Goal: Register for event/course

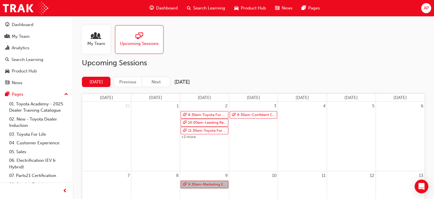
click at [191, 182] on link "9:30am - Marketing Essentials" at bounding box center [204, 184] width 47 height 8
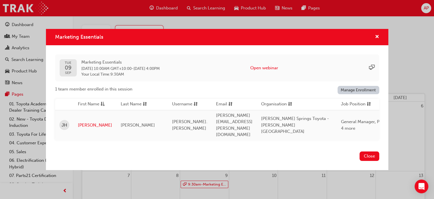
click at [189, 185] on div "Marketing Essentials [DATE] Marketing Essentials [DATE] 10:00AM GMT+10:00 - [DA…" at bounding box center [217, 99] width 434 height 199
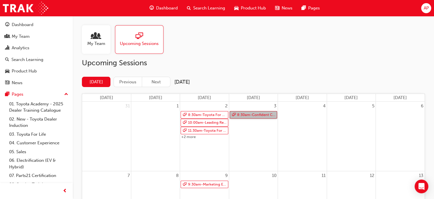
click at [250, 117] on link "8:30am - Confident Customer Conversations" at bounding box center [253, 115] width 47 height 8
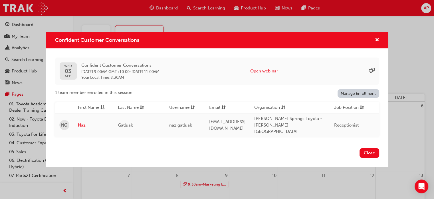
drag, startPoint x: 362, startPoint y: 151, endPoint x: 355, endPoint y: 149, distance: 6.7
click at [362, 151] on button "Close" at bounding box center [370, 152] width 20 height 9
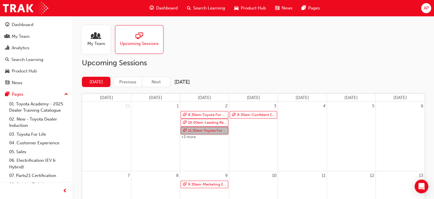
click at [201, 130] on link "11:30am - Toyota For Life In Action - Virtual Classroom" at bounding box center [204, 131] width 47 height 8
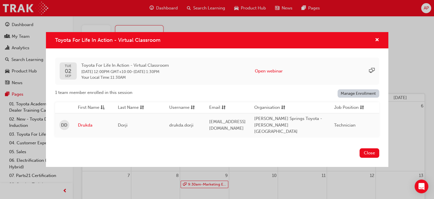
click at [360, 146] on div "Close" at bounding box center [217, 156] width 343 height 21
click at [362, 149] on button "Close" at bounding box center [370, 152] width 20 height 9
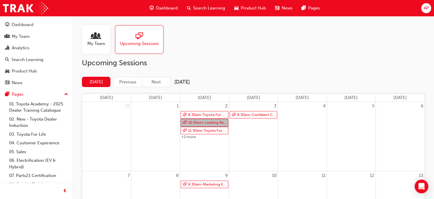
click at [209, 123] on link "10:00am - Leading Reignite Part 2 - Virtual Classroom" at bounding box center [204, 123] width 47 height 8
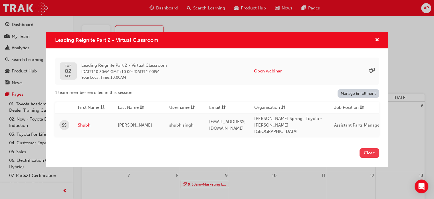
click at [374, 149] on button "Close" at bounding box center [370, 152] width 20 height 9
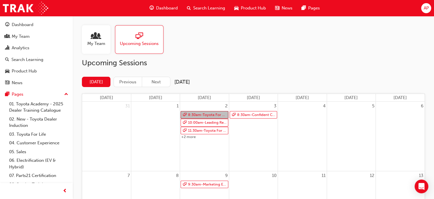
click at [193, 115] on link "8:30am - Toyota For Life In Action - Virtual Classroom" at bounding box center [204, 115] width 47 height 8
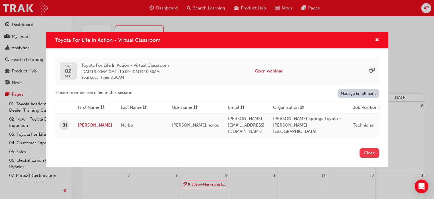
click at [372, 150] on button "Close" at bounding box center [370, 152] width 20 height 9
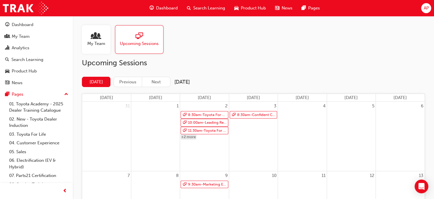
click at [189, 138] on link "+2 more" at bounding box center [189, 136] width 16 height 5
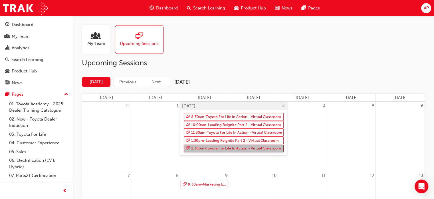
click at [197, 146] on link "2:30pm - Toyota For Life In Action - Virtual Classroom" at bounding box center [234, 148] width 100 height 8
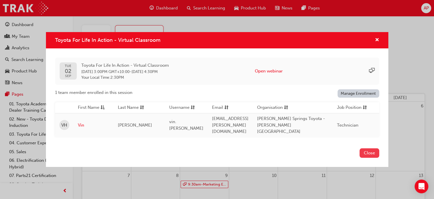
drag, startPoint x: 367, startPoint y: 152, endPoint x: 217, endPoint y: 126, distance: 151.5
click at [367, 151] on button "Close" at bounding box center [370, 152] width 20 height 9
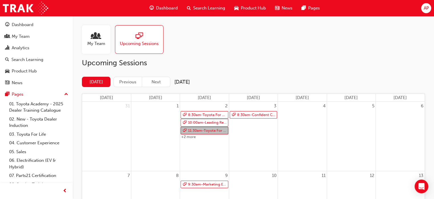
click at [197, 133] on link "11:30am - Toyota For Life In Action - Virtual Classroom" at bounding box center [204, 131] width 47 height 8
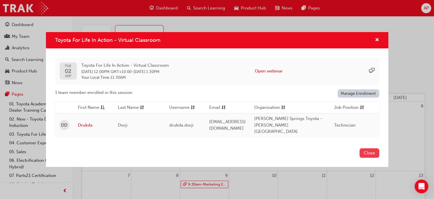
drag, startPoint x: 354, startPoint y: 148, endPoint x: 370, endPoint y: 152, distance: 17.0
click at [354, 148] on div "Close" at bounding box center [217, 156] width 343 height 21
click at [369, 153] on button "Close" at bounding box center [370, 152] width 20 height 9
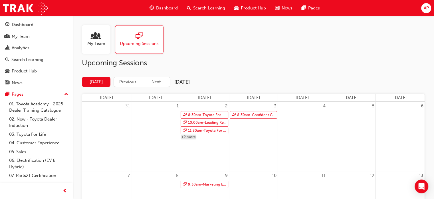
click at [193, 136] on link "+2 more" at bounding box center [189, 136] width 16 height 5
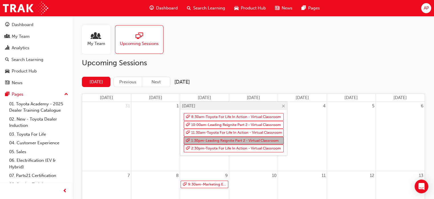
click at [193, 139] on link "1:30pm - Leading Reignite Part 2 - Virtual Classroom" at bounding box center [234, 141] width 100 height 8
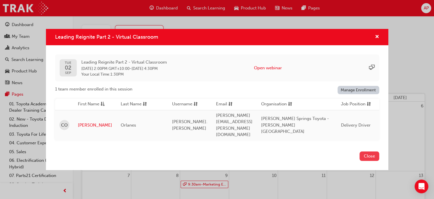
click at [365, 154] on button "Close" at bounding box center [370, 155] width 20 height 9
click at [365, 154] on div "5" at bounding box center [351, 135] width 49 height 69
